Goal: Task Accomplishment & Management: Manage account settings

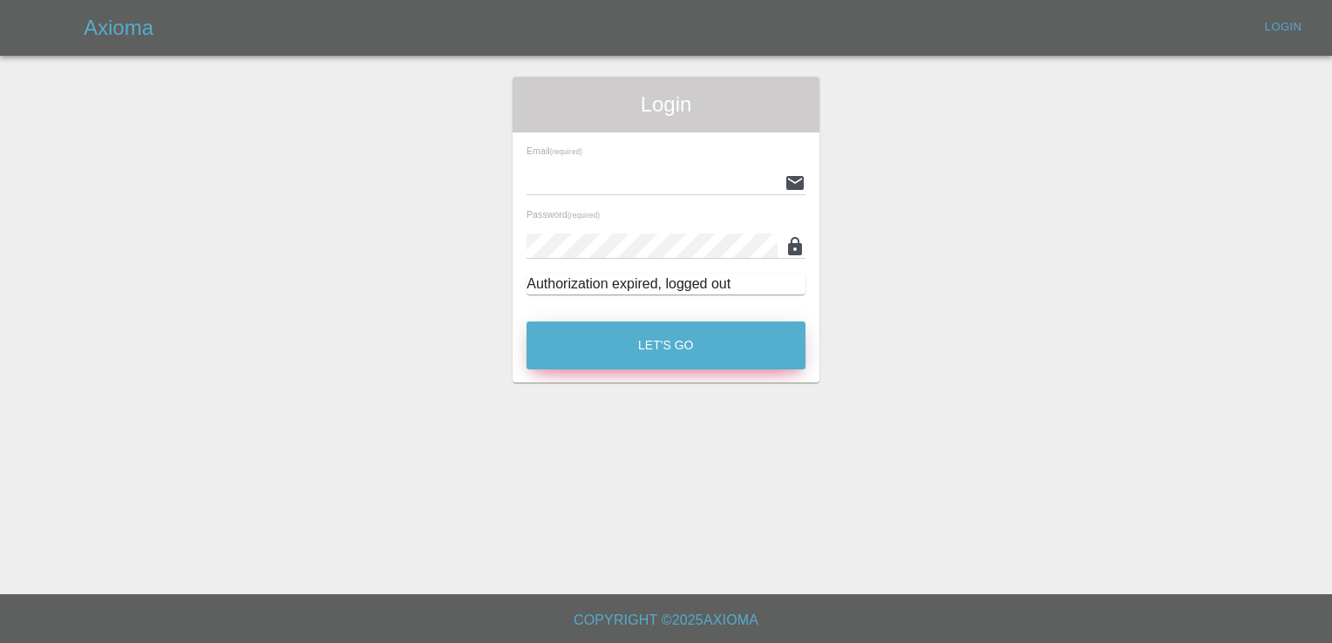
type input "[EMAIL_ADDRESS][DOMAIN_NAME]"
click at [678, 358] on button "Let's Go" at bounding box center [665, 346] width 279 height 48
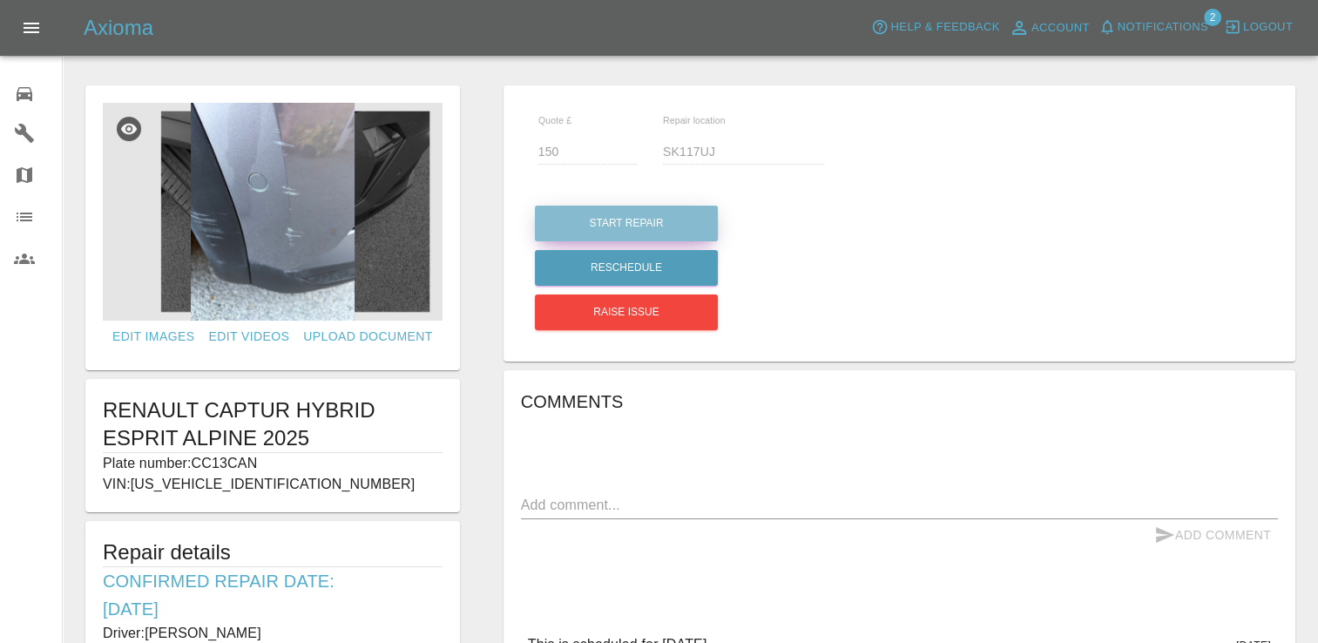
click at [624, 218] on button "Start Repair" at bounding box center [626, 224] width 183 height 36
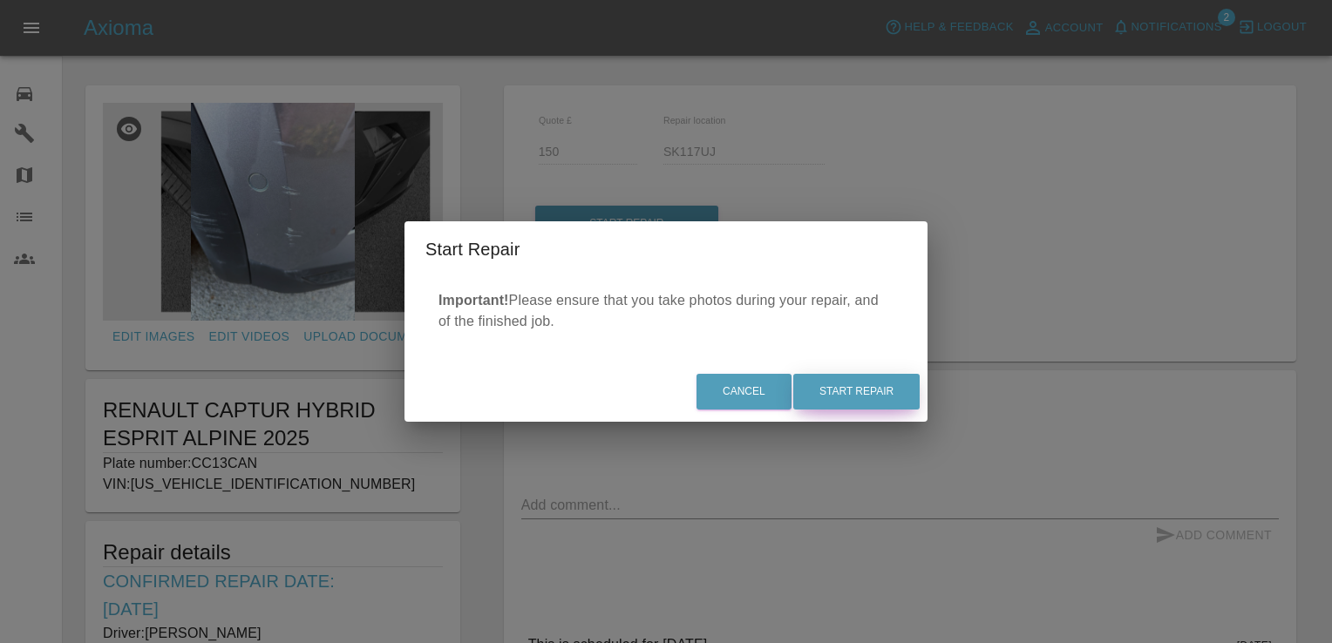
click at [842, 403] on button "Start Repair" at bounding box center [856, 392] width 126 height 36
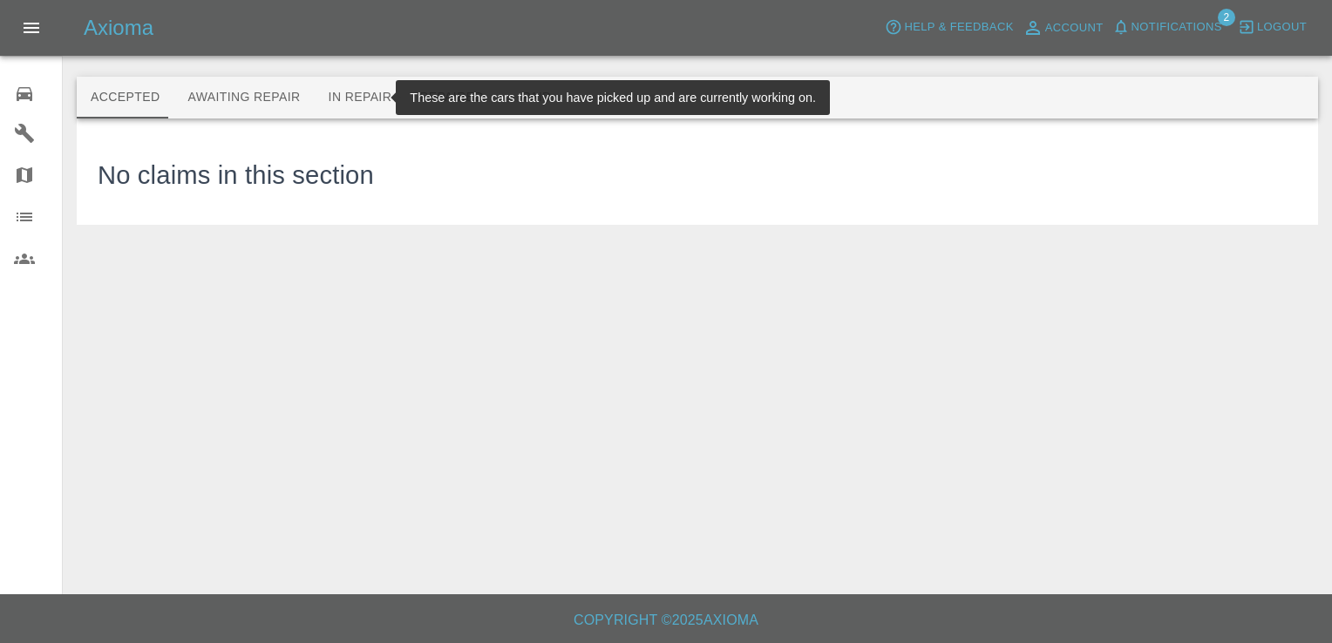
click at [344, 95] on button "In Repair" at bounding box center [360, 98] width 91 height 42
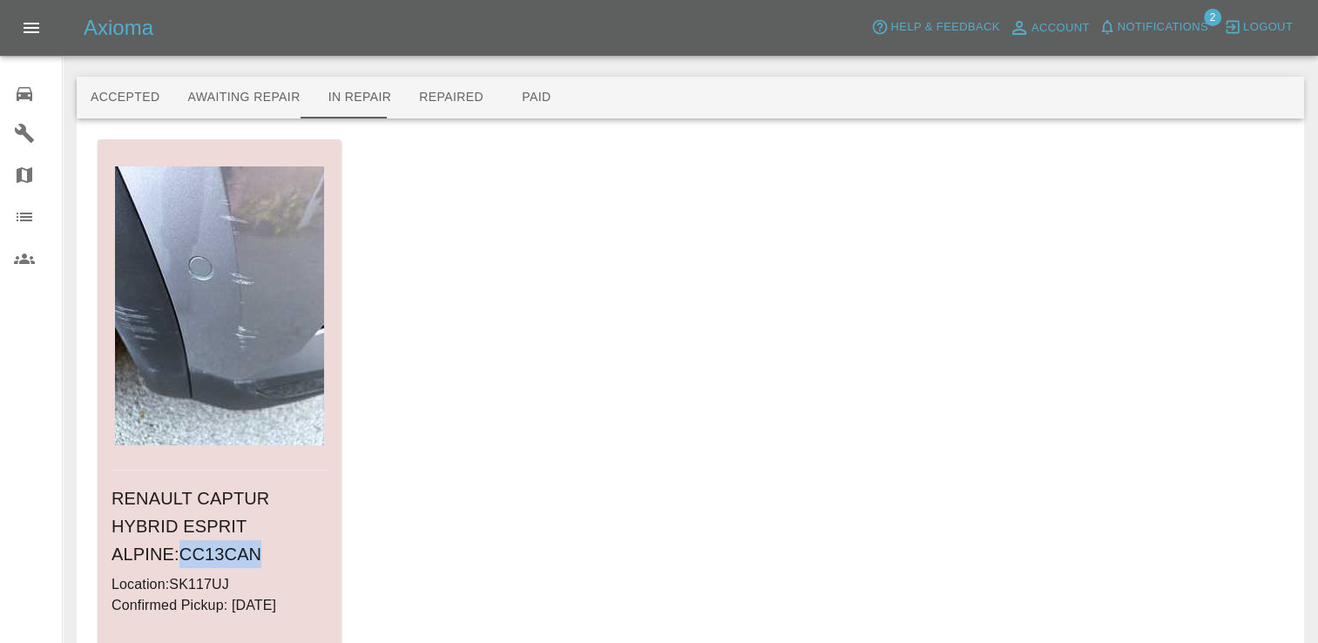
drag, startPoint x: 322, startPoint y: 526, endPoint x: 245, endPoint y: 519, distance: 77.9
click at [245, 519] on h6 "RENAULT CAPTUR HYBRID ESPRIT ALPINE : CC13CAN" at bounding box center [220, 527] width 216 height 84
copy h6 "CC13CAN"
click at [168, 637] on link "Go To Claim" at bounding box center [158, 651] width 107 height 28
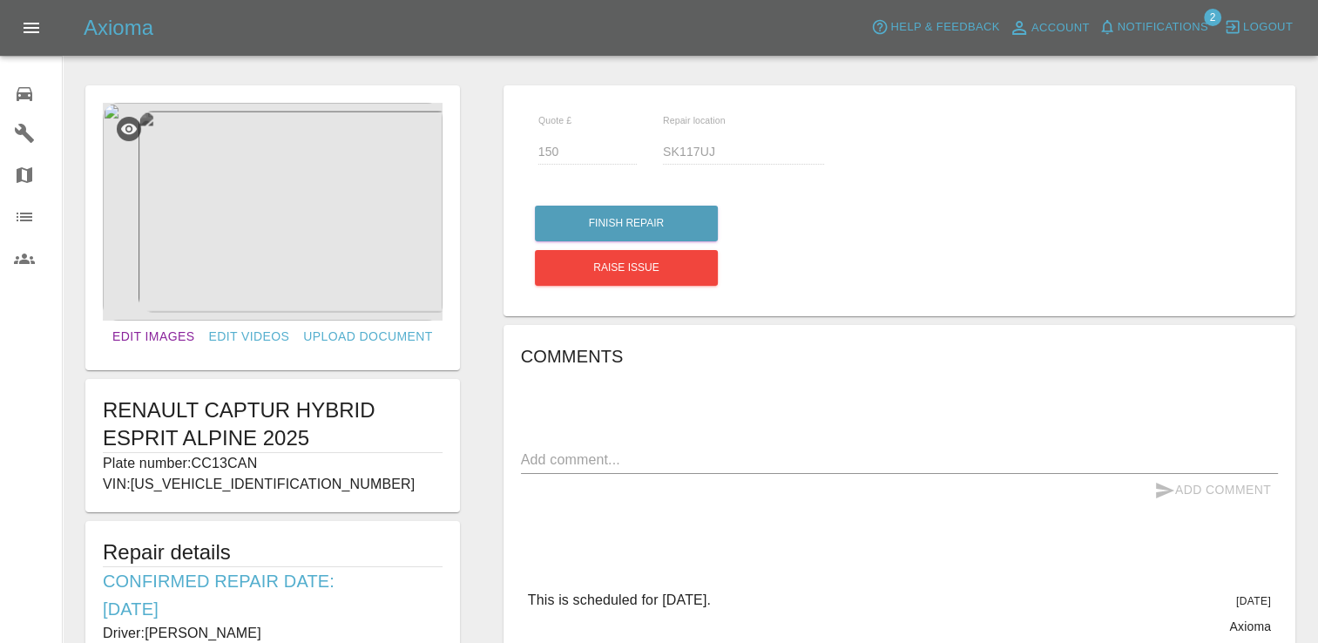
click at [170, 334] on link "Edit Images" at bounding box center [153, 337] width 96 height 32
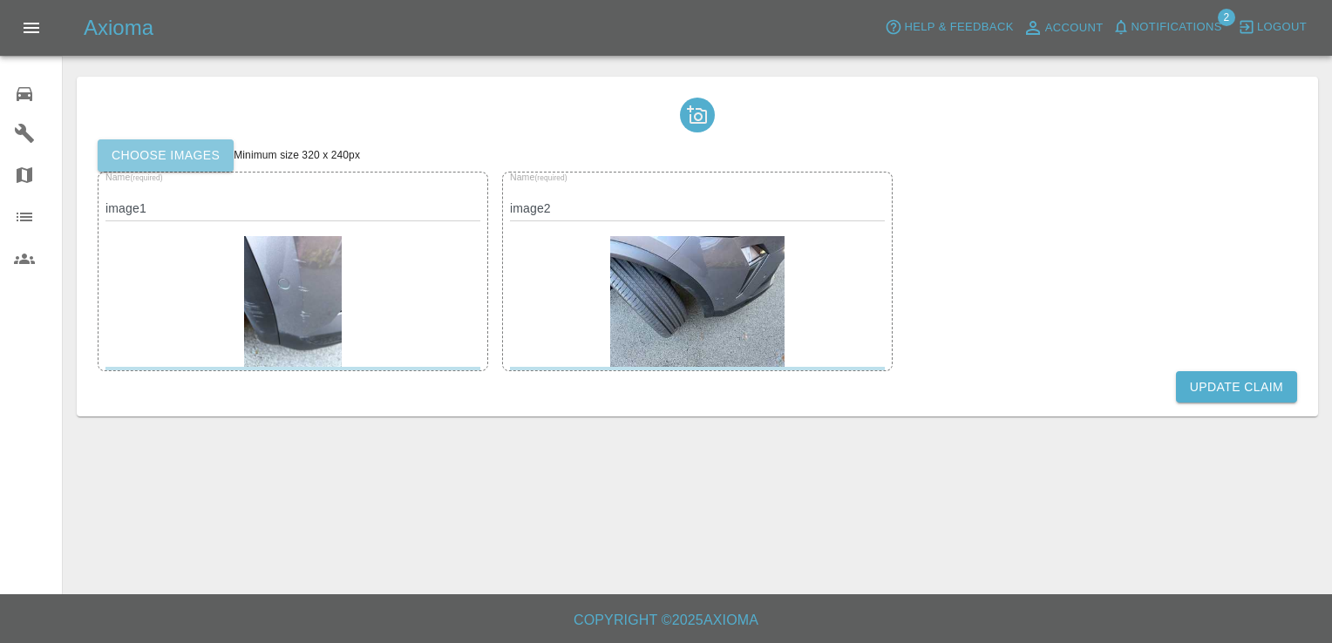
click at [168, 156] on label "Choose images" at bounding box center [166, 155] width 136 height 32
click at [0, 0] on input "Choose images" at bounding box center [0, 0] width 0 height 0
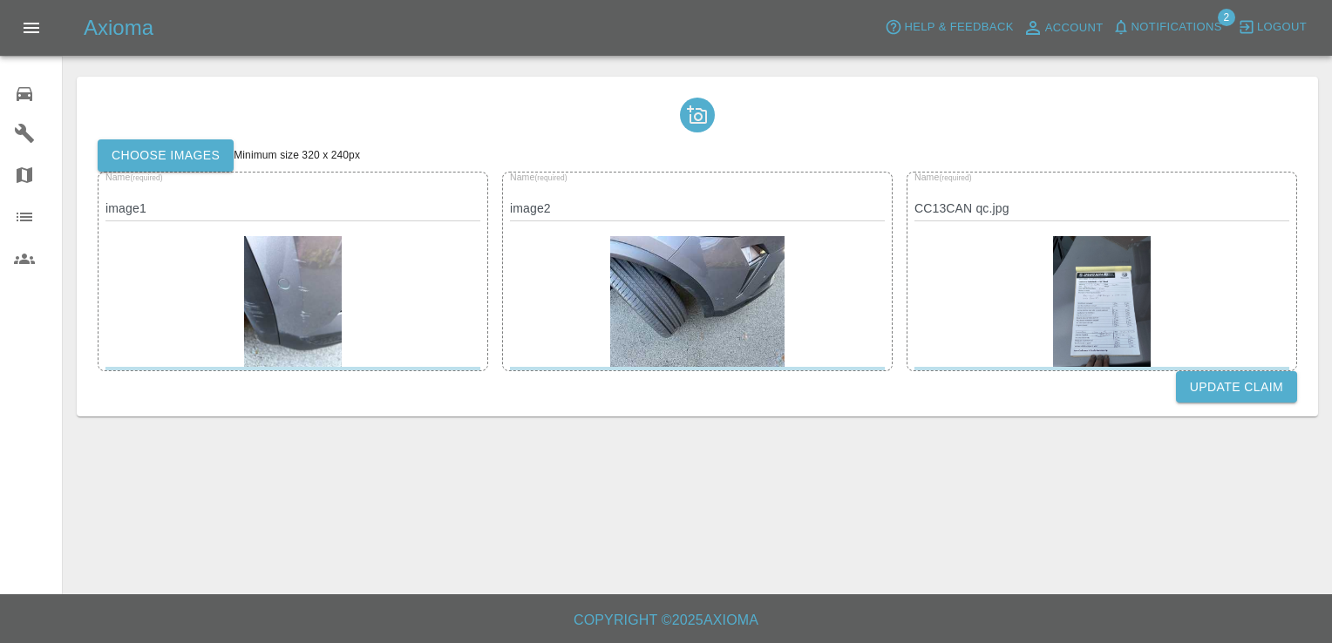
click at [191, 152] on label "Choose images" at bounding box center [166, 155] width 136 height 32
click at [0, 0] on input "Choose images" at bounding box center [0, 0] width 0 height 0
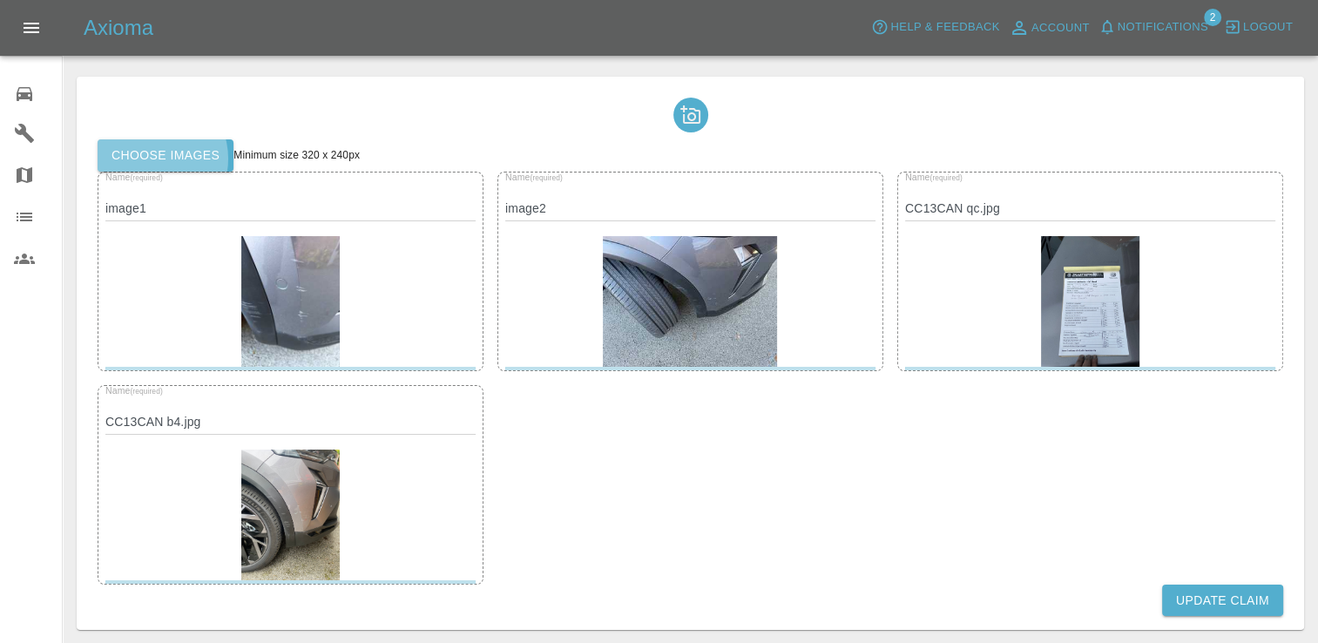
click at [150, 159] on label "Choose images" at bounding box center [166, 155] width 136 height 32
click at [0, 0] on input "Choose images" at bounding box center [0, 0] width 0 height 0
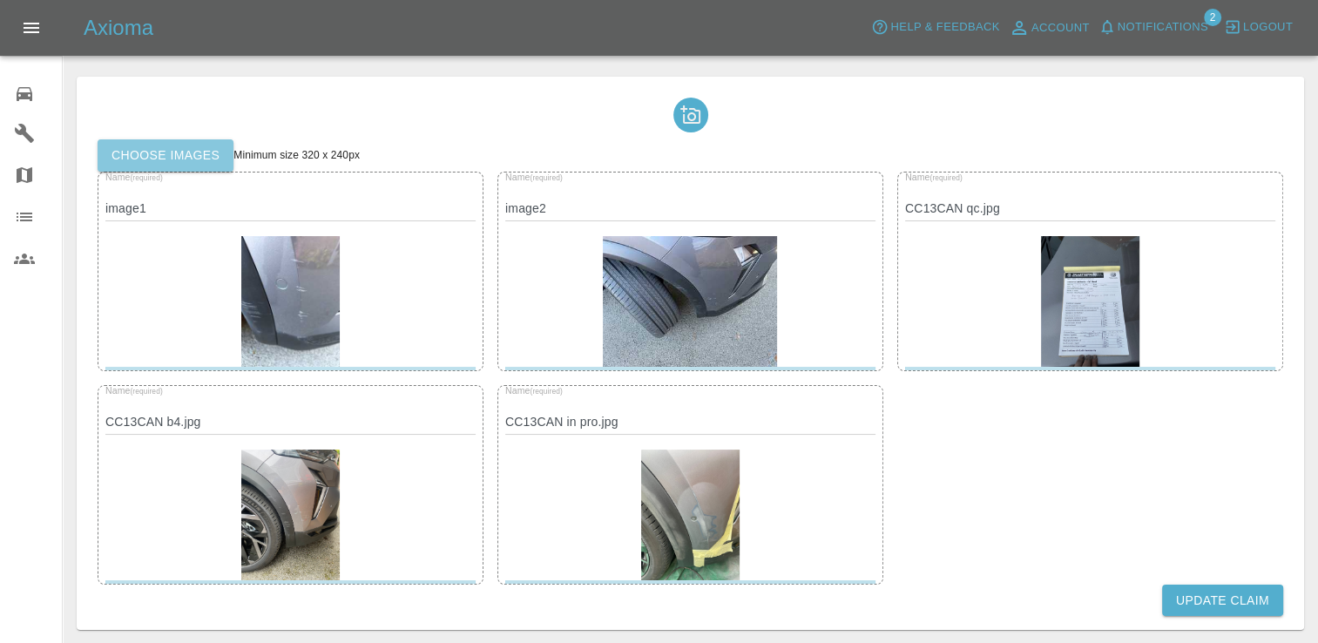
click at [210, 166] on label "Choose images" at bounding box center [166, 155] width 136 height 32
click at [0, 0] on input "Choose images" at bounding box center [0, 0] width 0 height 0
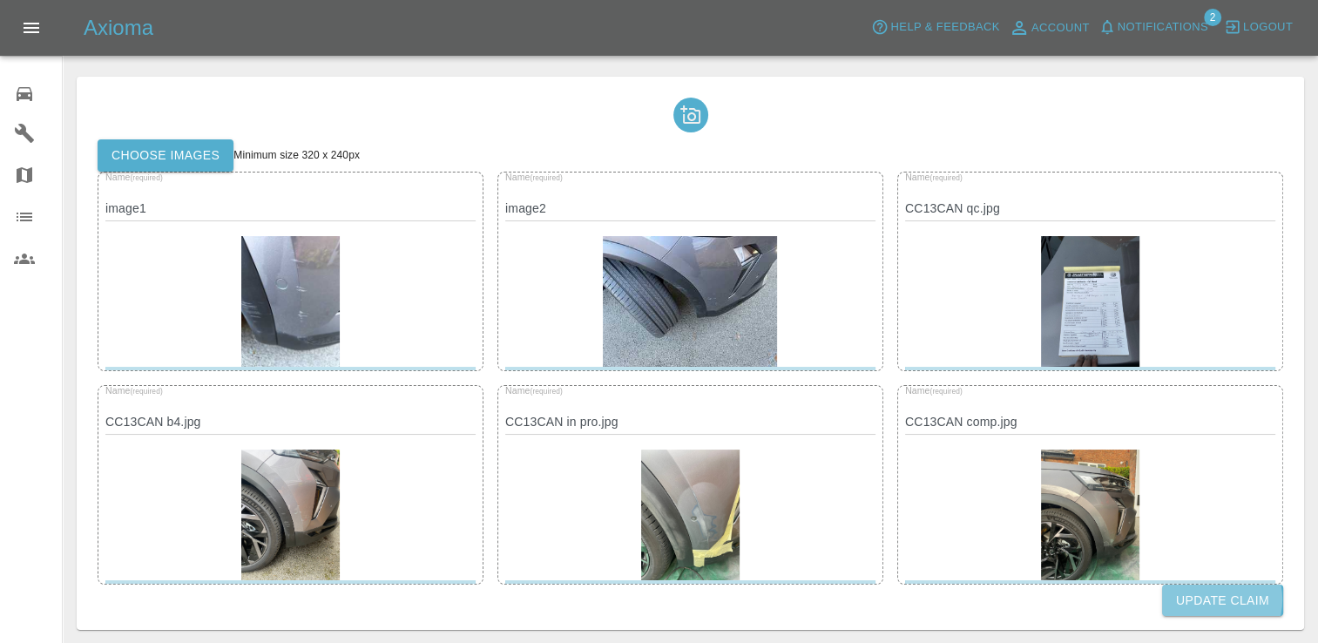
click at [1216, 599] on button "Update Claim" at bounding box center [1222, 601] width 121 height 32
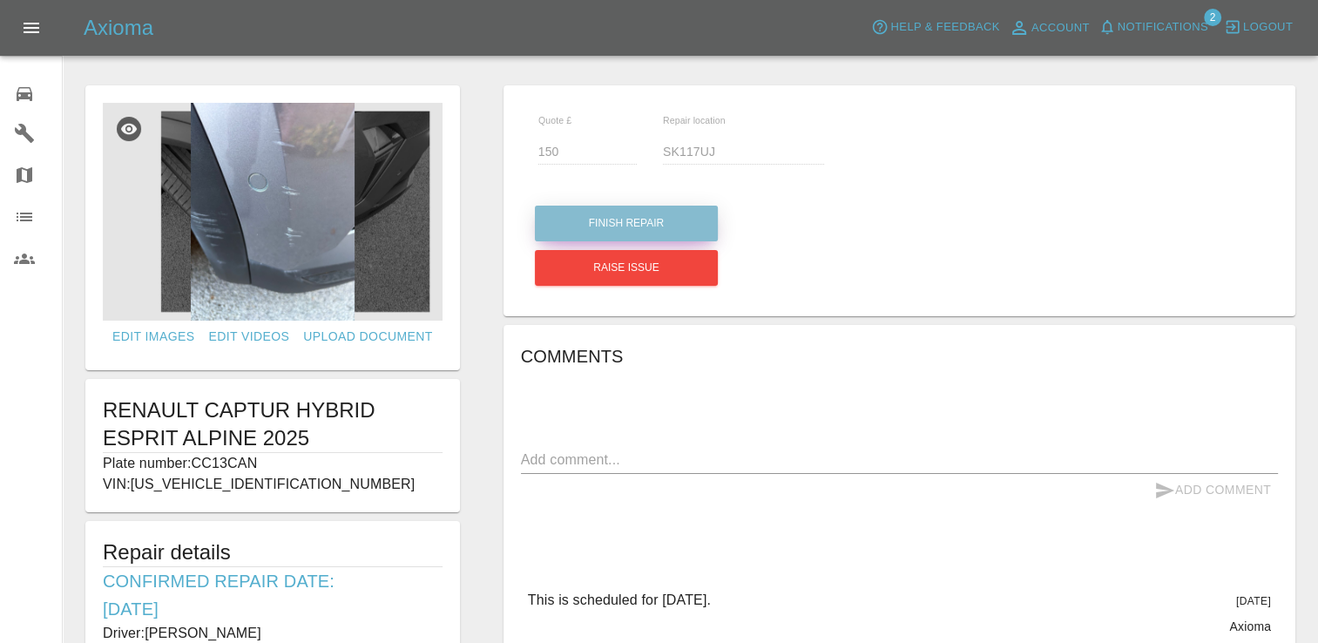
click at [615, 224] on button "Finish Repair" at bounding box center [626, 224] width 183 height 36
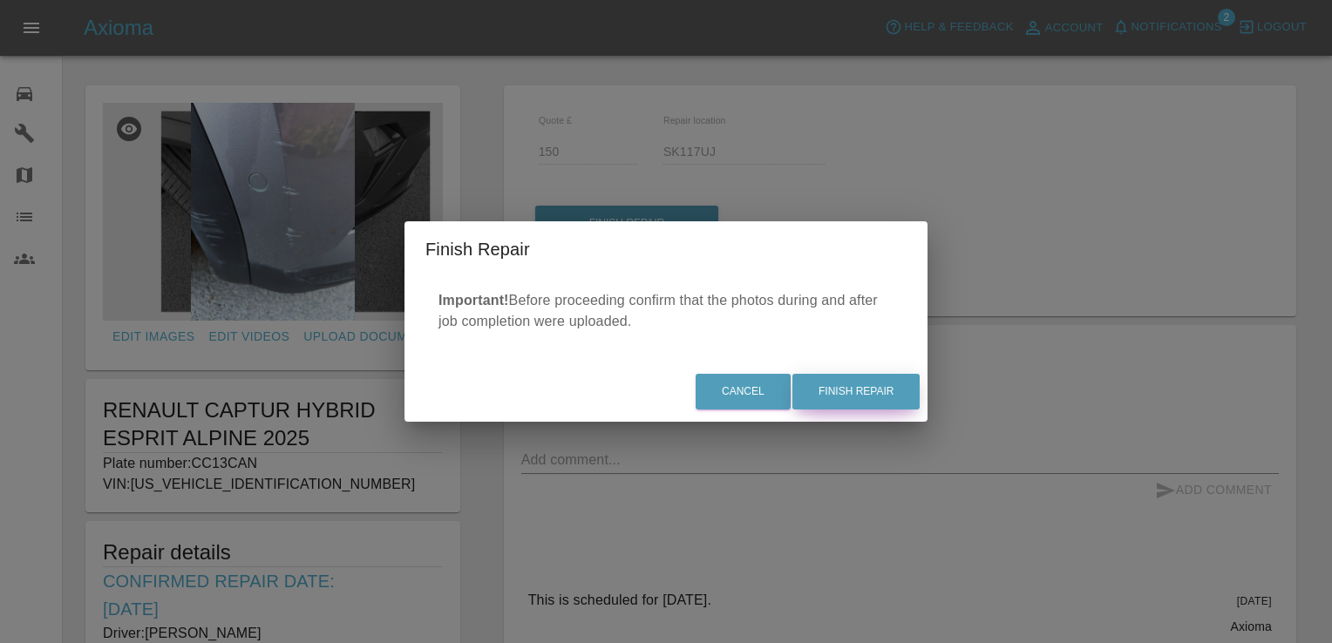
click at [876, 399] on button "Finish Repair" at bounding box center [855, 392] width 127 height 36
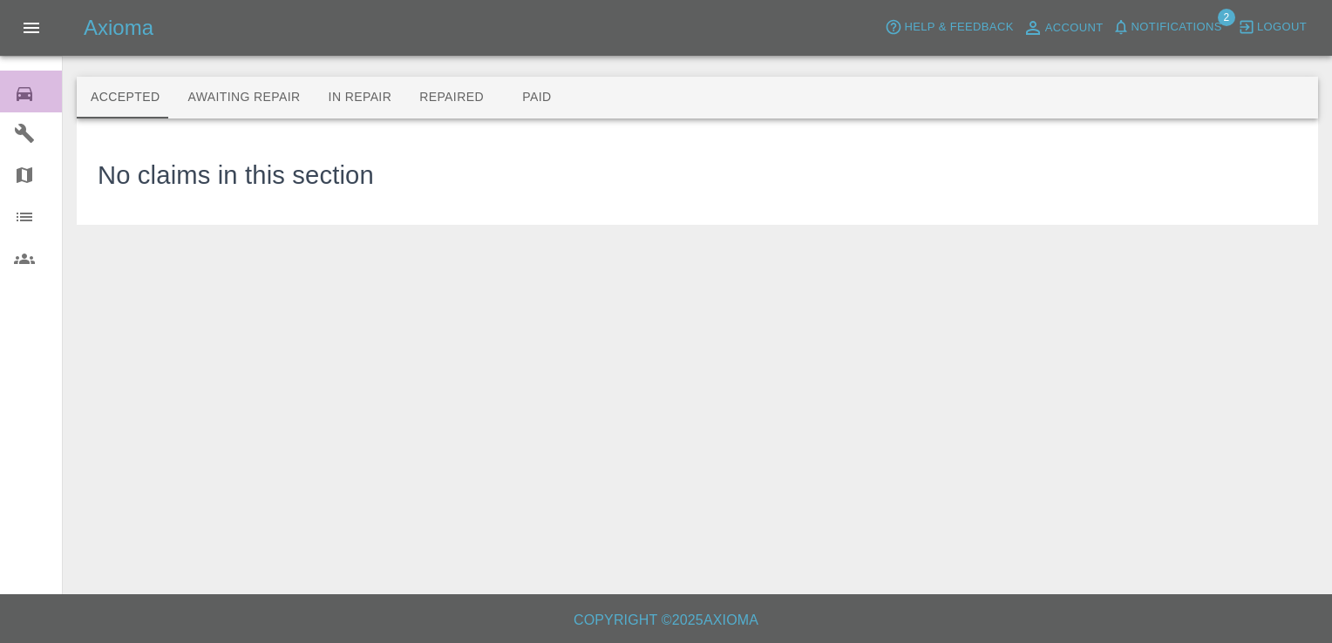
click at [23, 99] on icon at bounding box center [24, 94] width 21 height 21
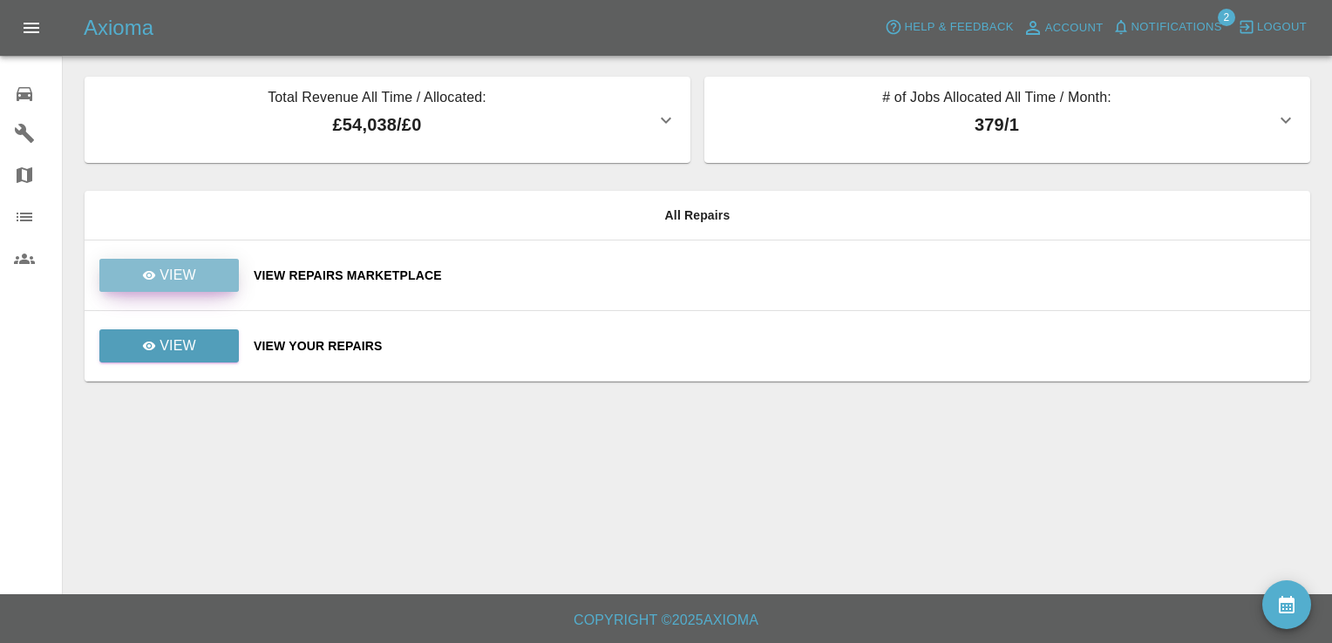
click at [202, 269] on link "View" at bounding box center [168, 275] width 139 height 33
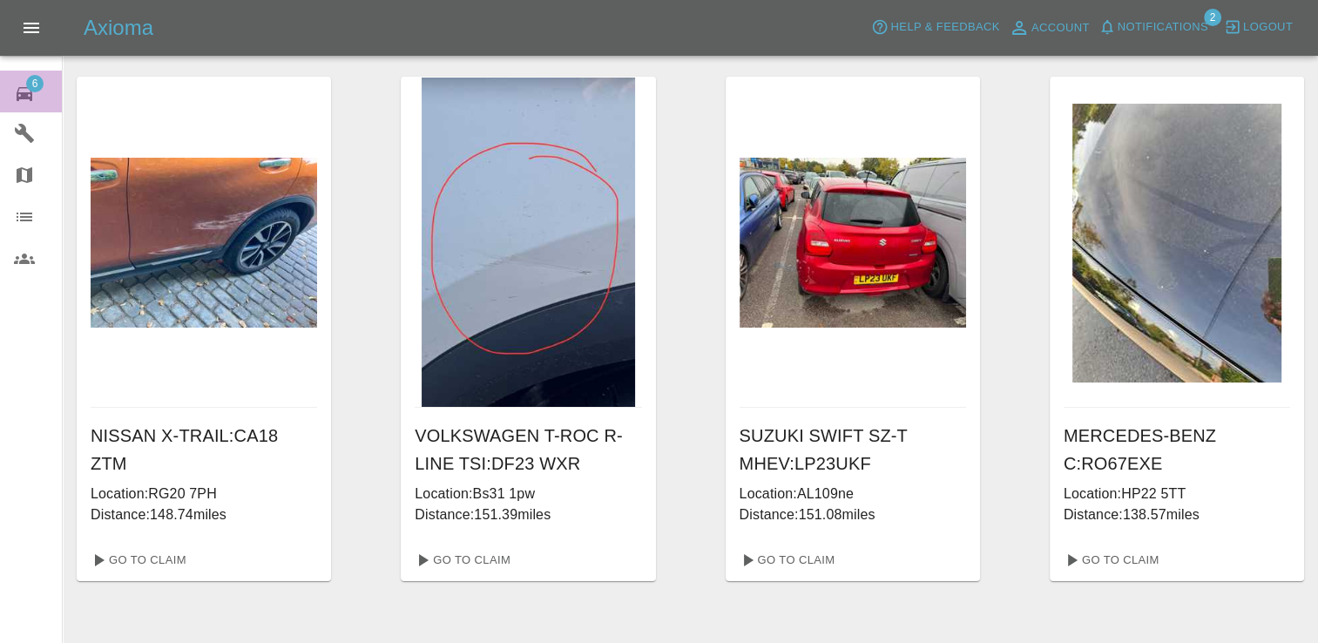
click at [36, 85] on span "6" at bounding box center [34, 83] width 17 height 17
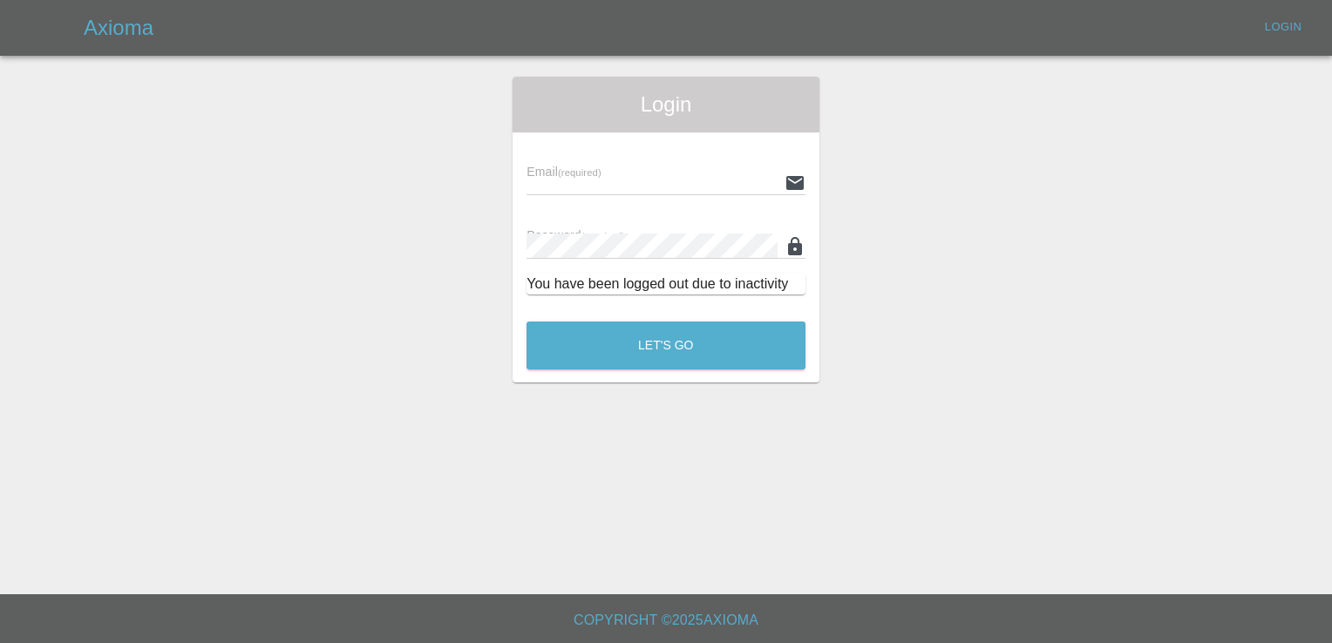
type input "[EMAIL_ADDRESS][DOMAIN_NAME]"
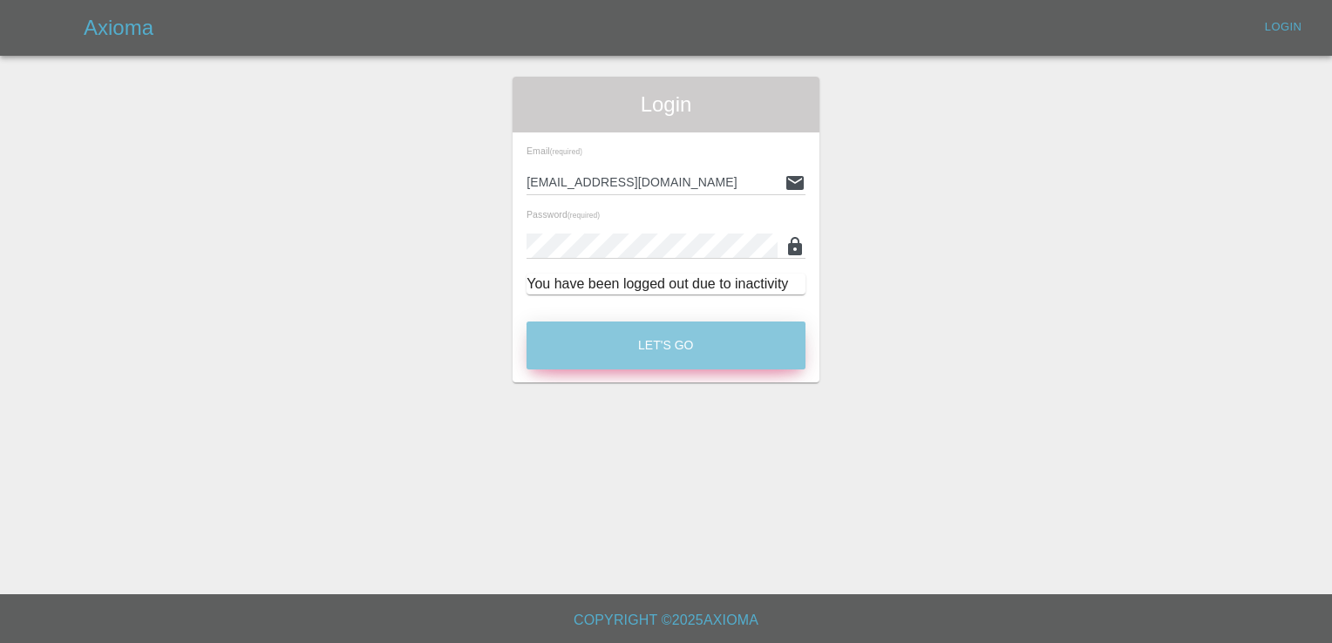
click at [653, 342] on button "Let's Go" at bounding box center [665, 346] width 279 height 48
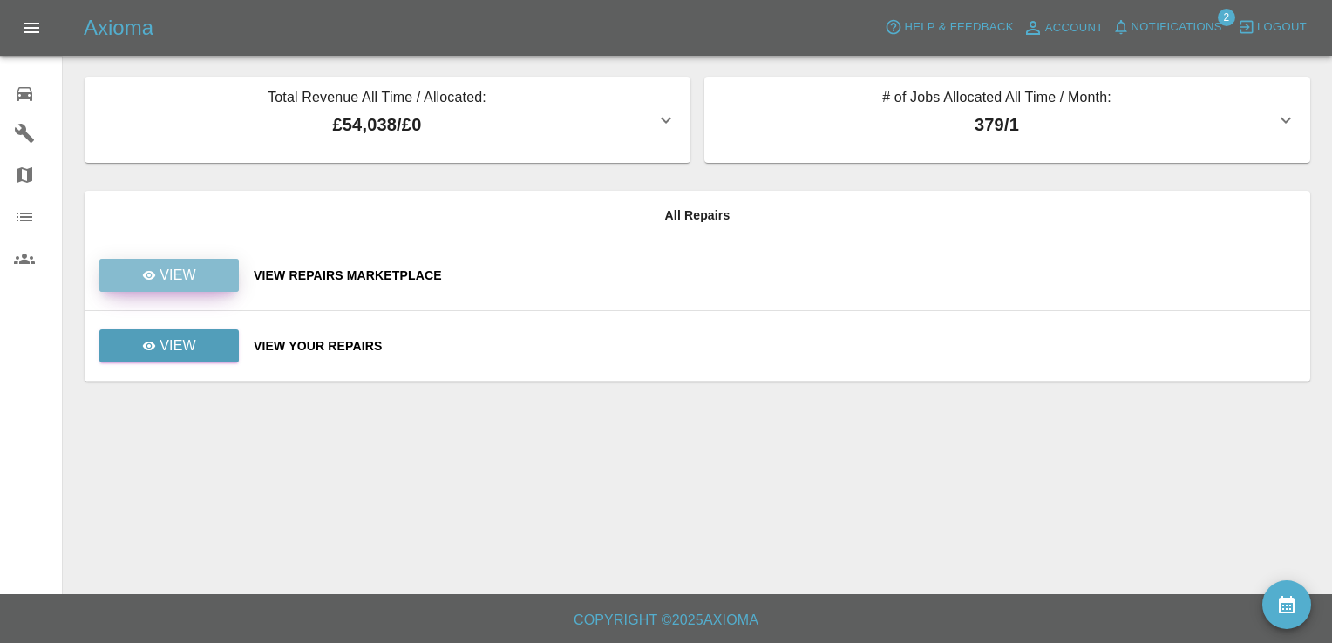
click at [180, 276] on p "View" at bounding box center [177, 275] width 37 height 21
